Goal: Information Seeking & Learning: Learn about a topic

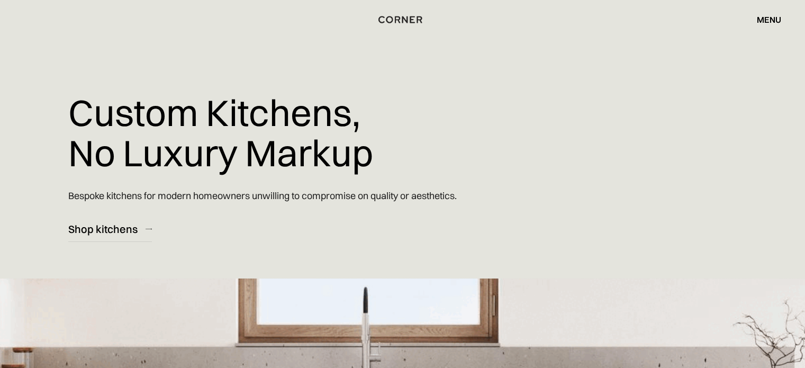
click at [769, 27] on div "menu close" at bounding box center [763, 20] width 35 height 18
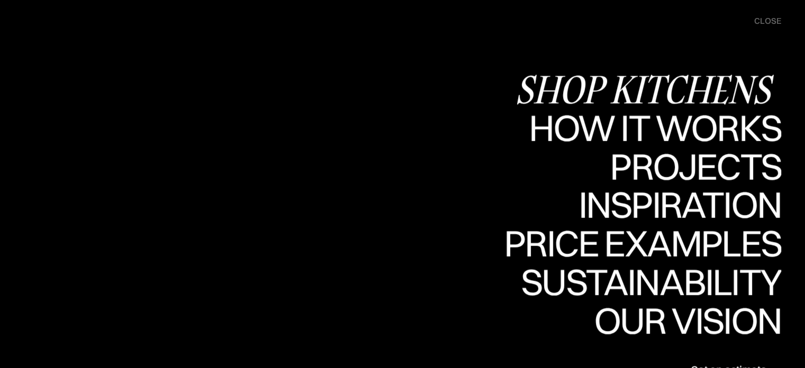
click at [711, 83] on div "Shop Kitchens" at bounding box center [648, 88] width 266 height 37
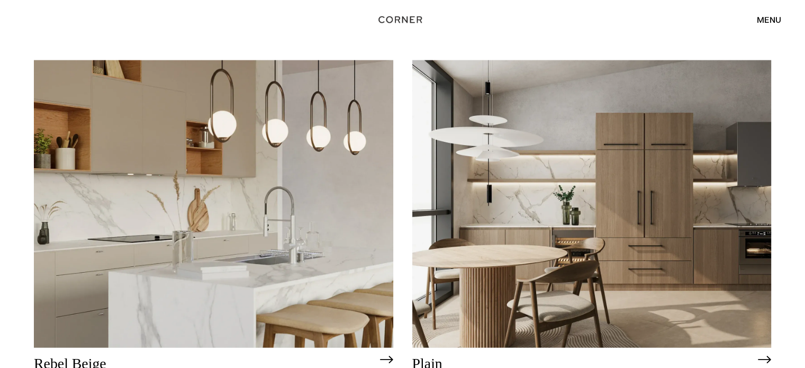
scroll to position [2285, 0]
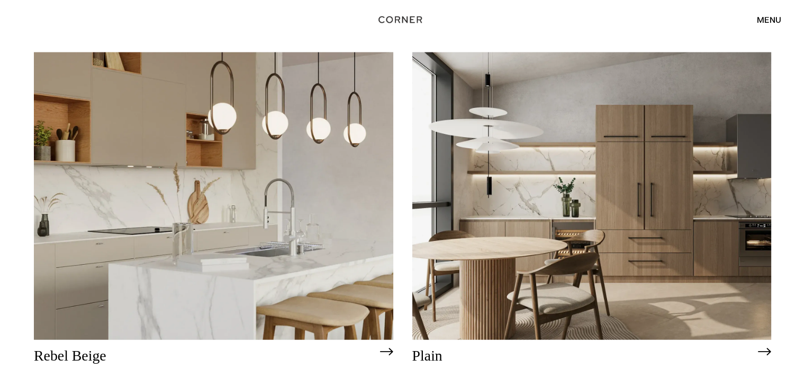
click at [711, 83] on img at bounding box center [591, 195] width 359 height 287
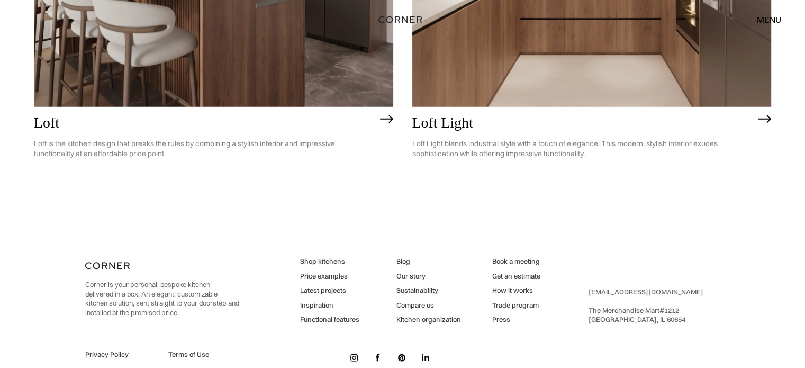
scroll to position [2971, 0]
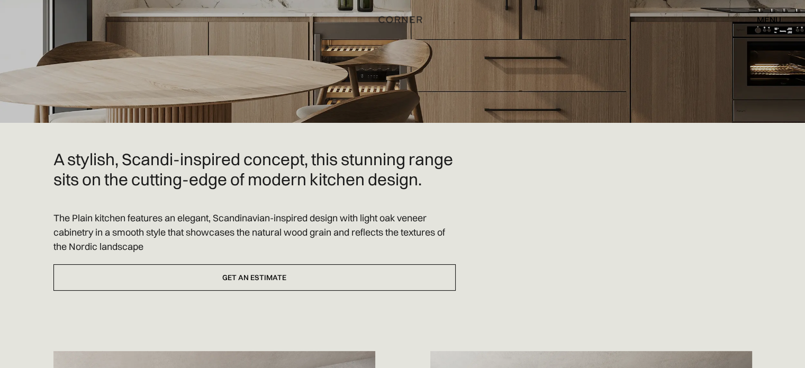
scroll to position [196, 0]
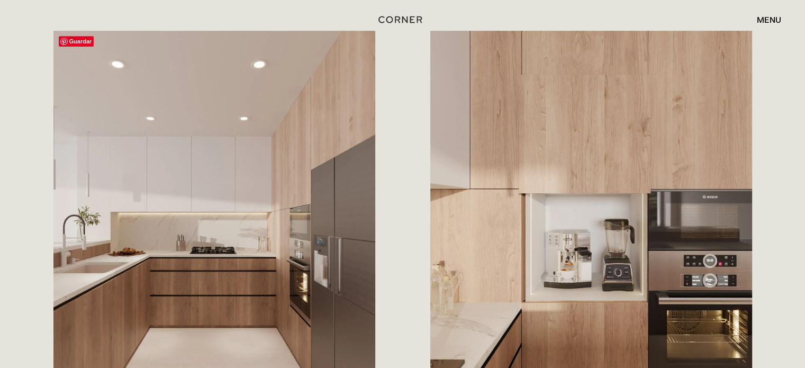
scroll to position [690, 0]
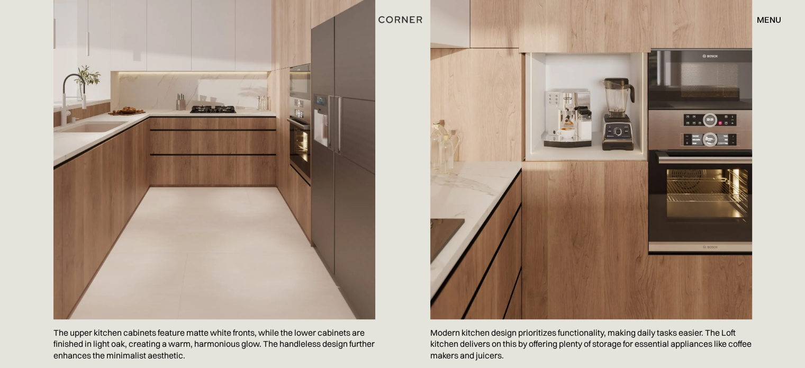
click at [472, 136] on img at bounding box center [591, 104] width 322 height 429
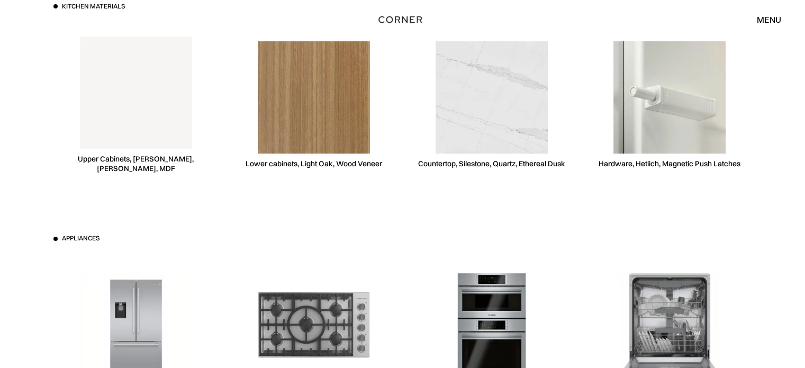
scroll to position [4112, 0]
